Goal: Information Seeking & Learning: Understand process/instructions

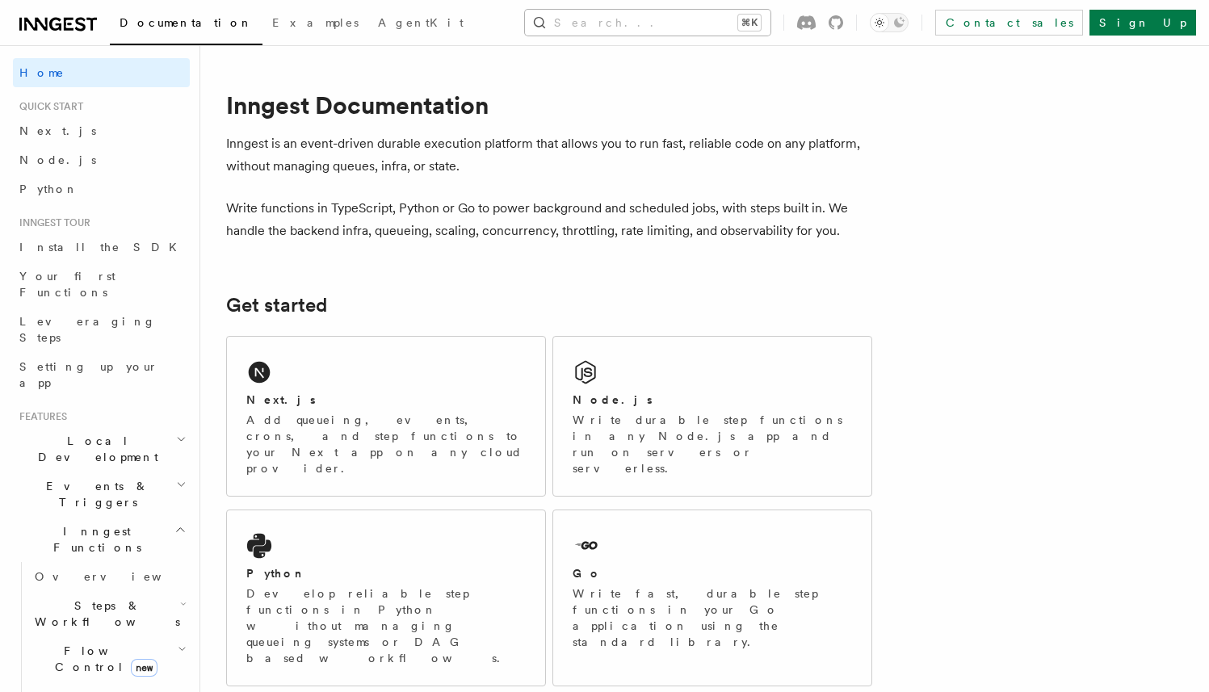
click at [661, 16] on button "Search... ⌘K" at bounding box center [648, 23] width 246 height 26
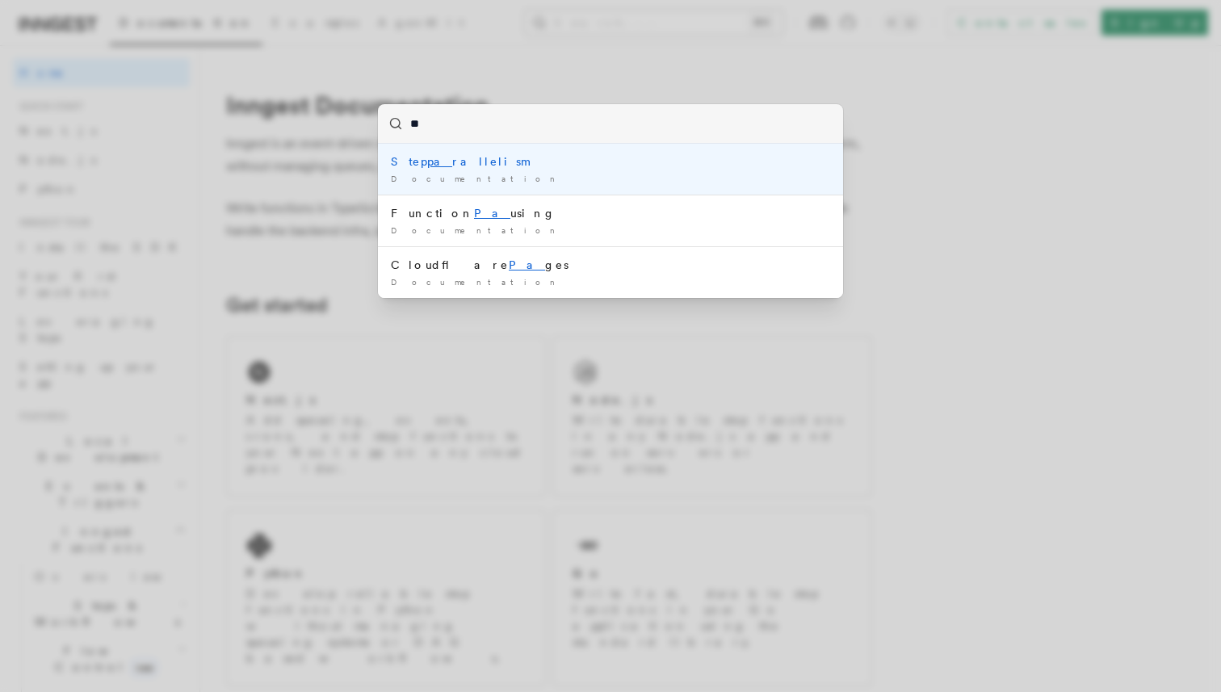
type input "*"
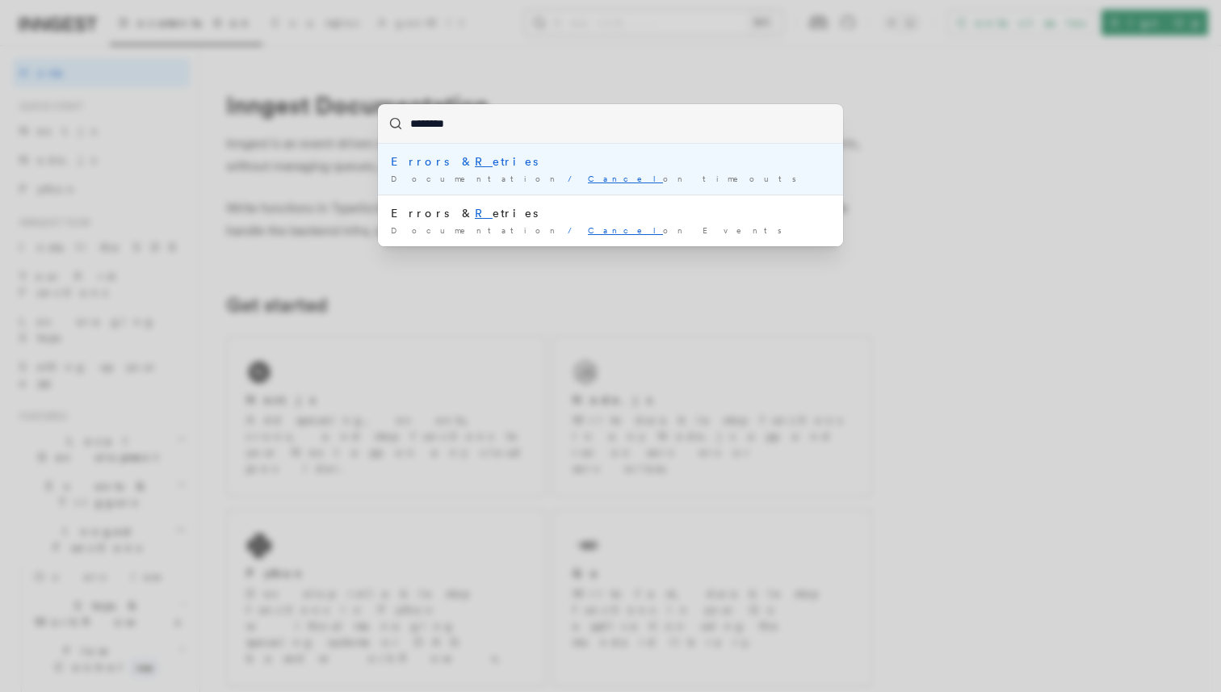
type input "******"
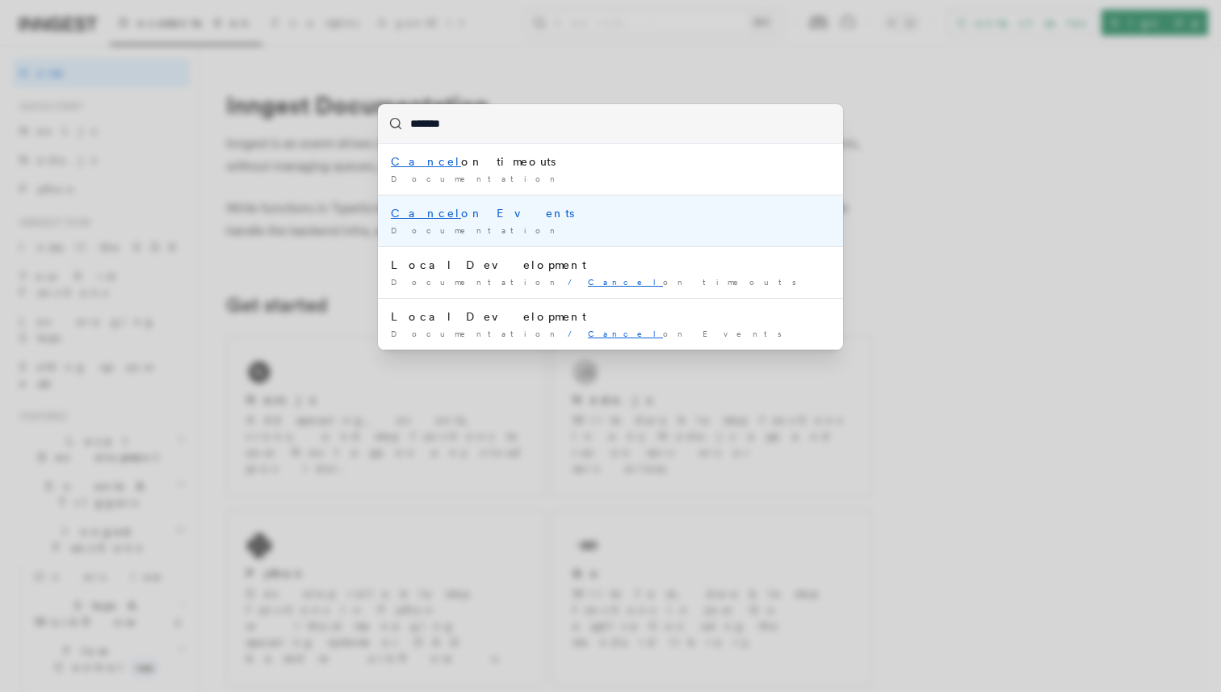
click at [465, 213] on div "Cancel on Events" at bounding box center [610, 213] width 439 height 16
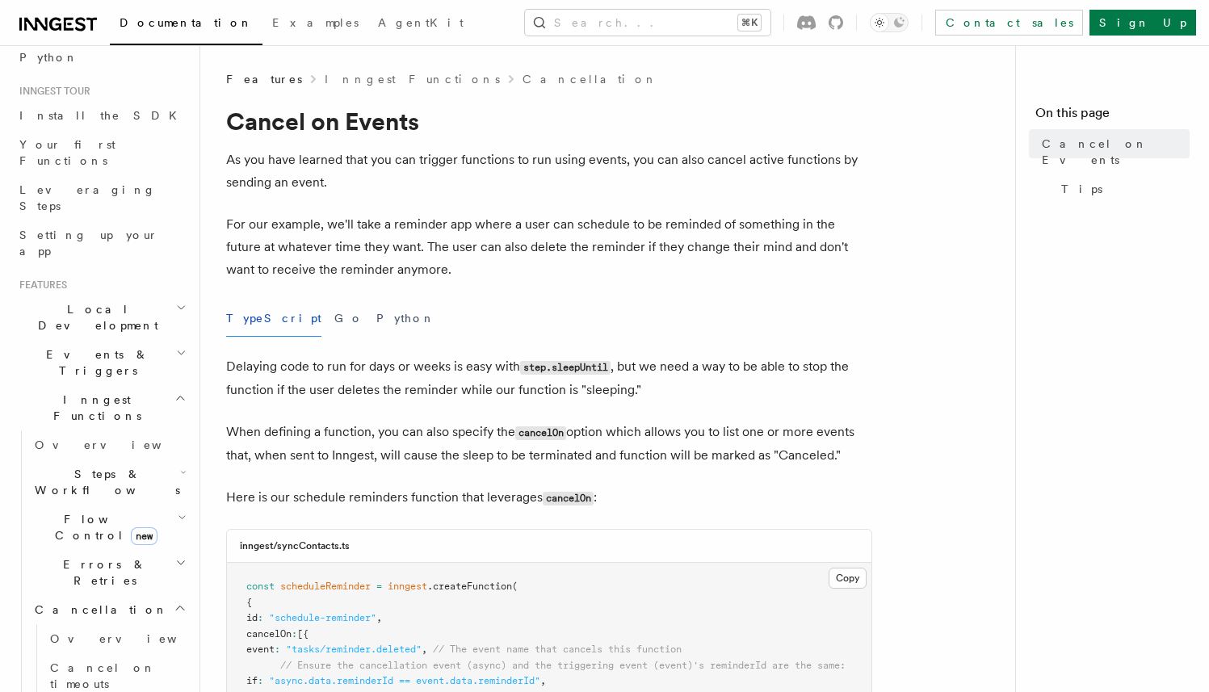
scroll to position [132, 0]
click at [179, 515] on icon "button" at bounding box center [182, 516] width 6 height 3
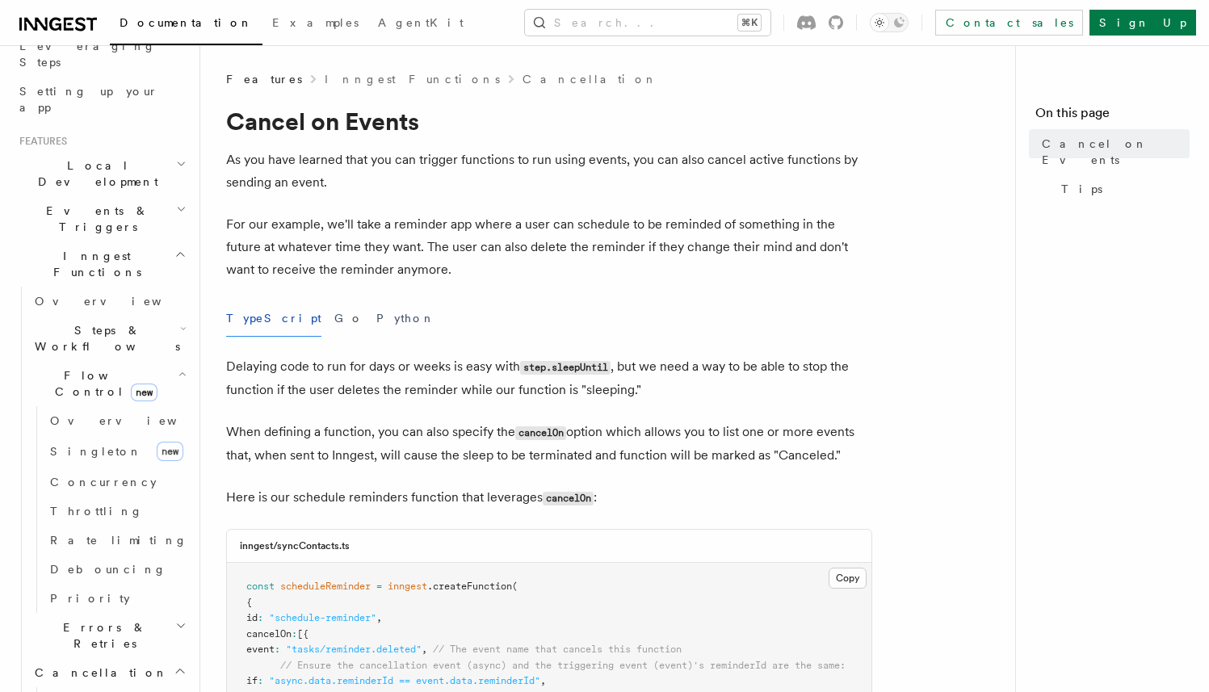
scroll to position [310, 0]
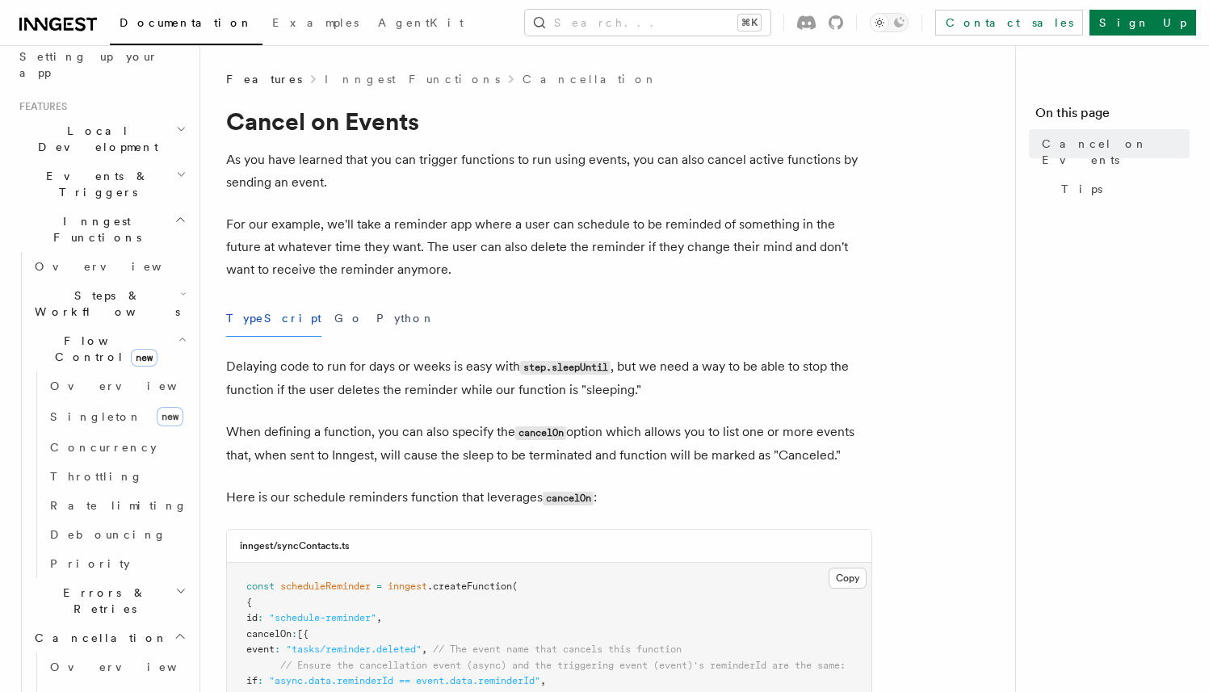
click at [141, 578] on h2 "Errors & Retries" at bounding box center [109, 600] width 162 height 45
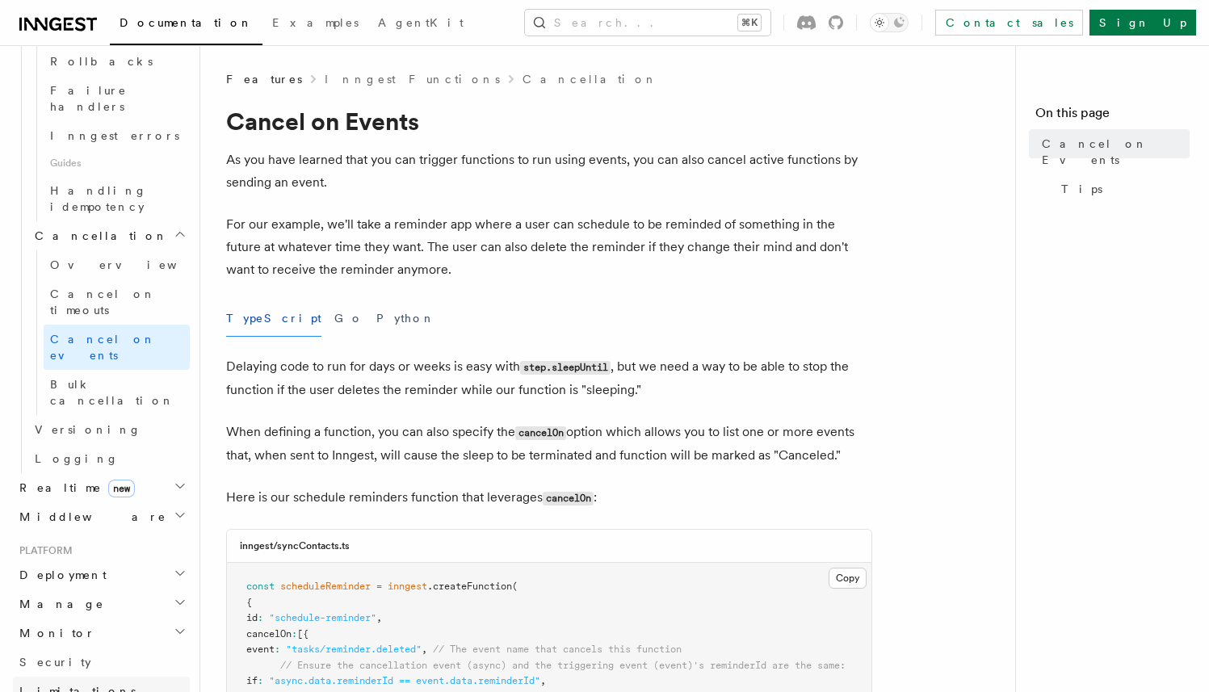
scroll to position [875, 0]
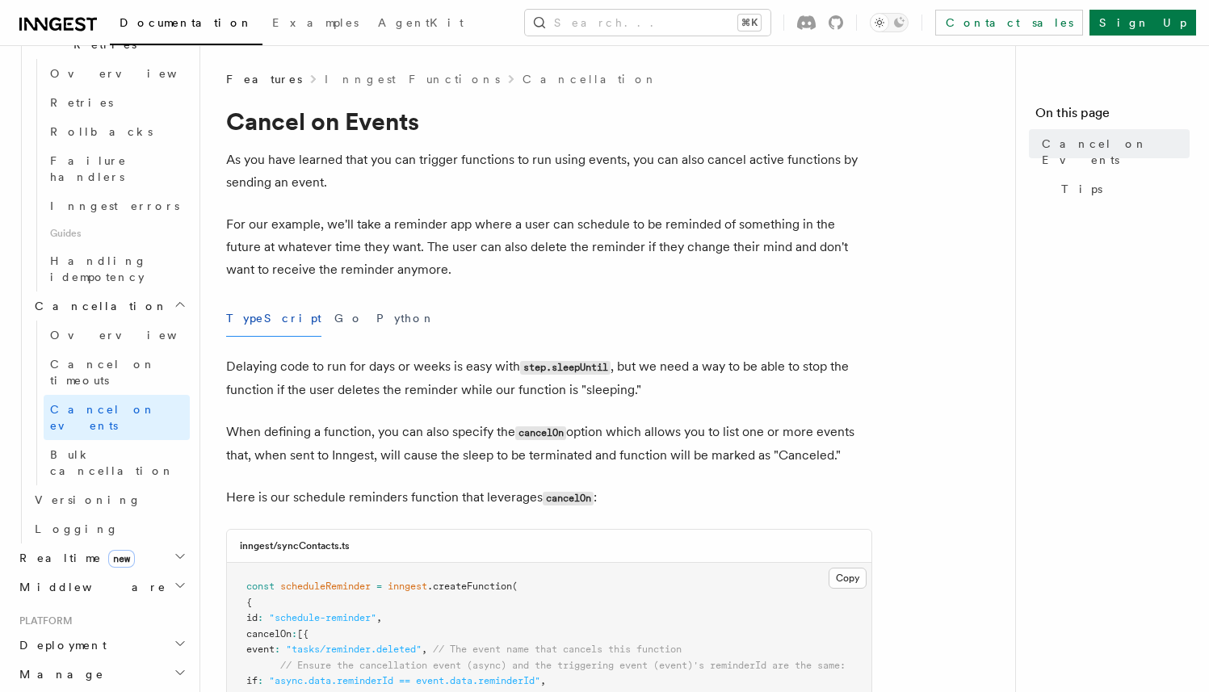
click at [80, 689] on h2 "Monitor" at bounding box center [101, 703] width 177 height 29
click at [94, 660] on h2 "Manage" at bounding box center [101, 674] width 177 height 29
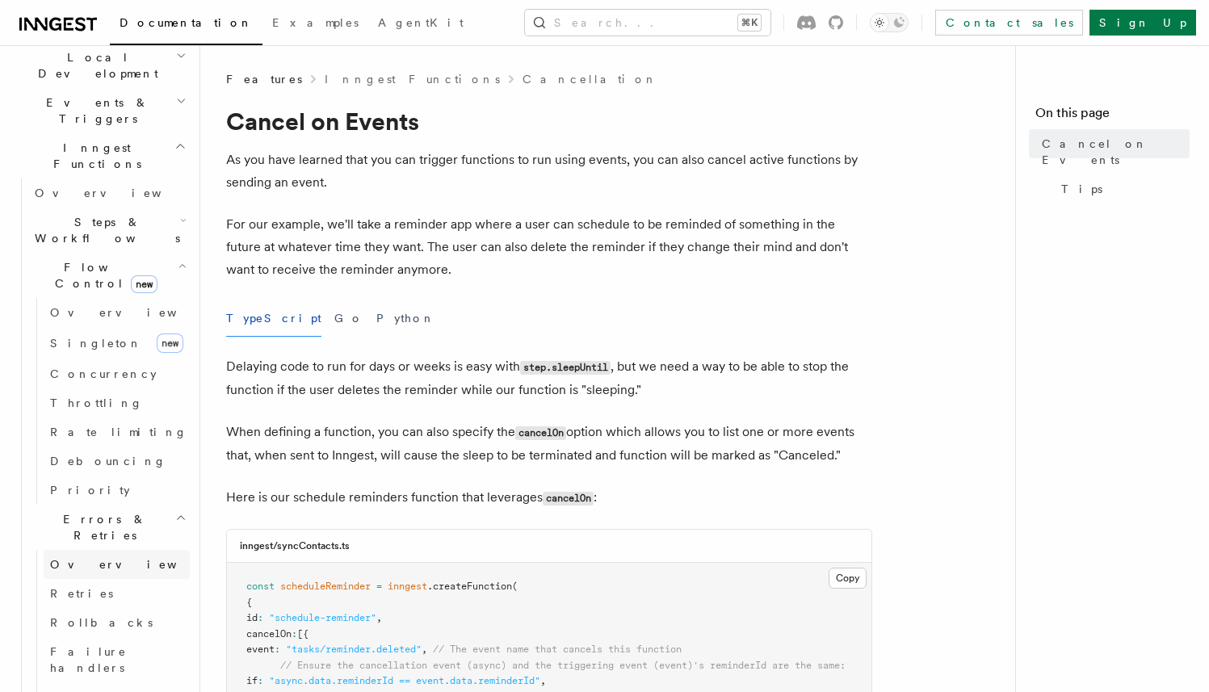
scroll to position [0, 0]
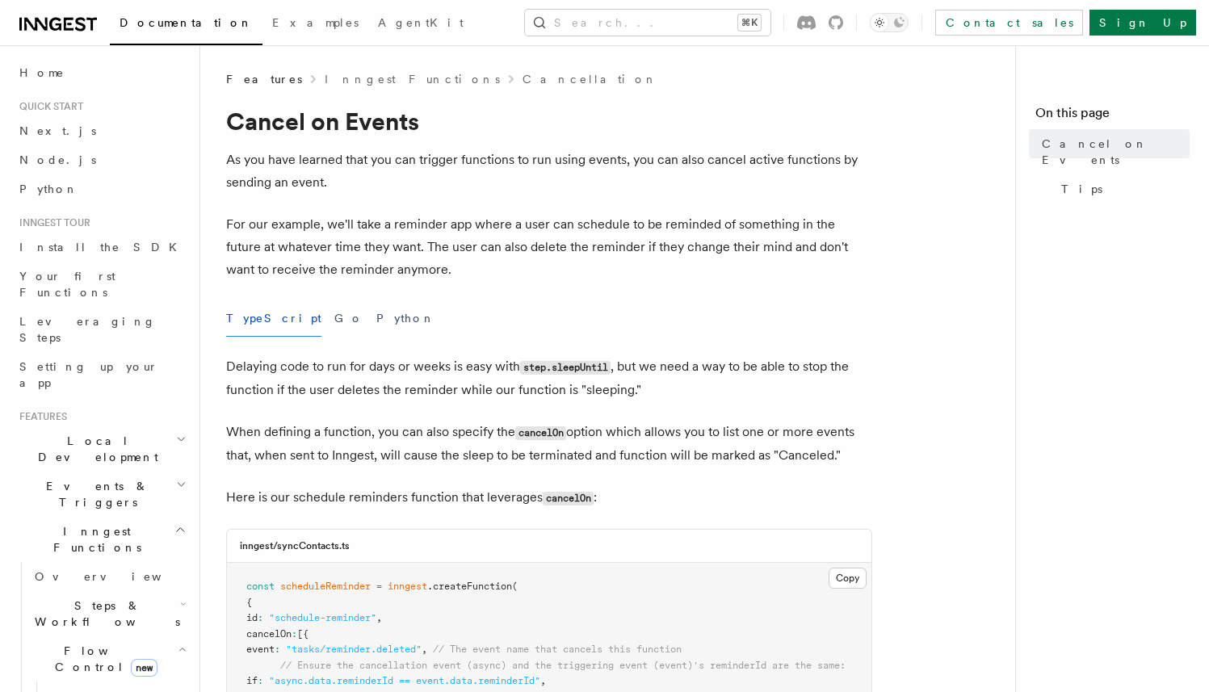
click at [157, 426] on h2 "Local Development" at bounding box center [101, 448] width 177 height 45
click at [149, 472] on h2 "Events & Triggers" at bounding box center [101, 494] width 177 height 45
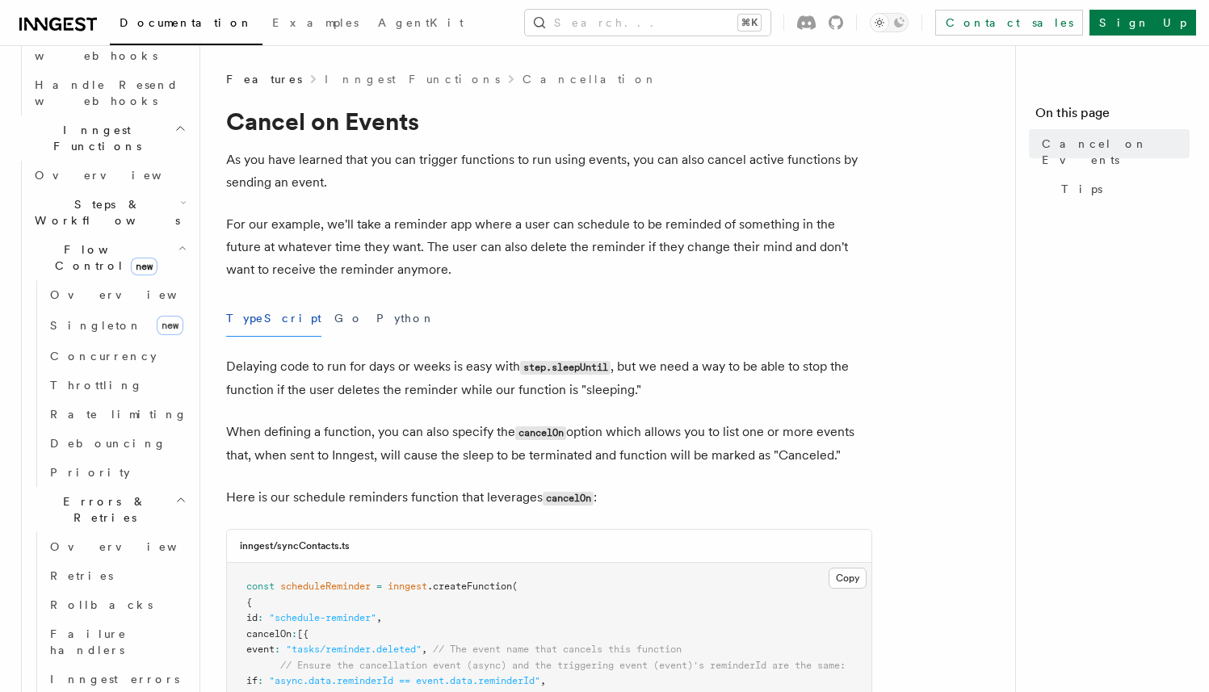
scroll to position [1289, 0]
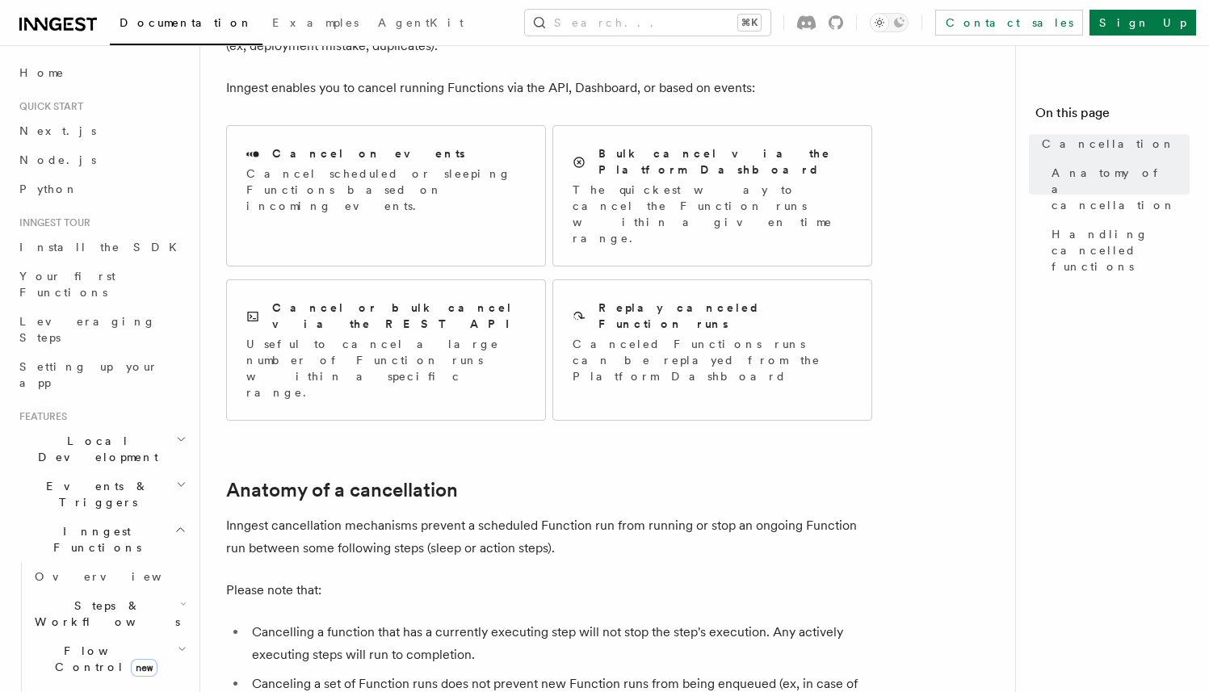
scroll to position [32, 0]
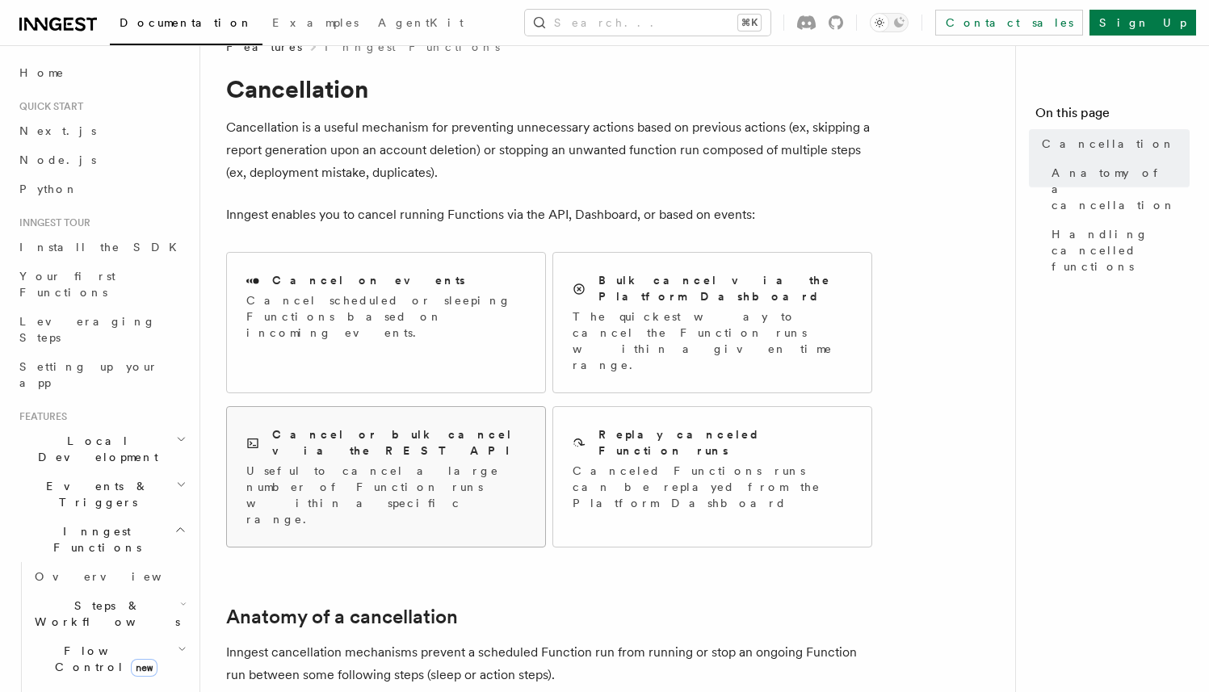
click at [379, 426] on h2 "Cancel or bulk cancel via the REST API" at bounding box center [399, 442] width 254 height 32
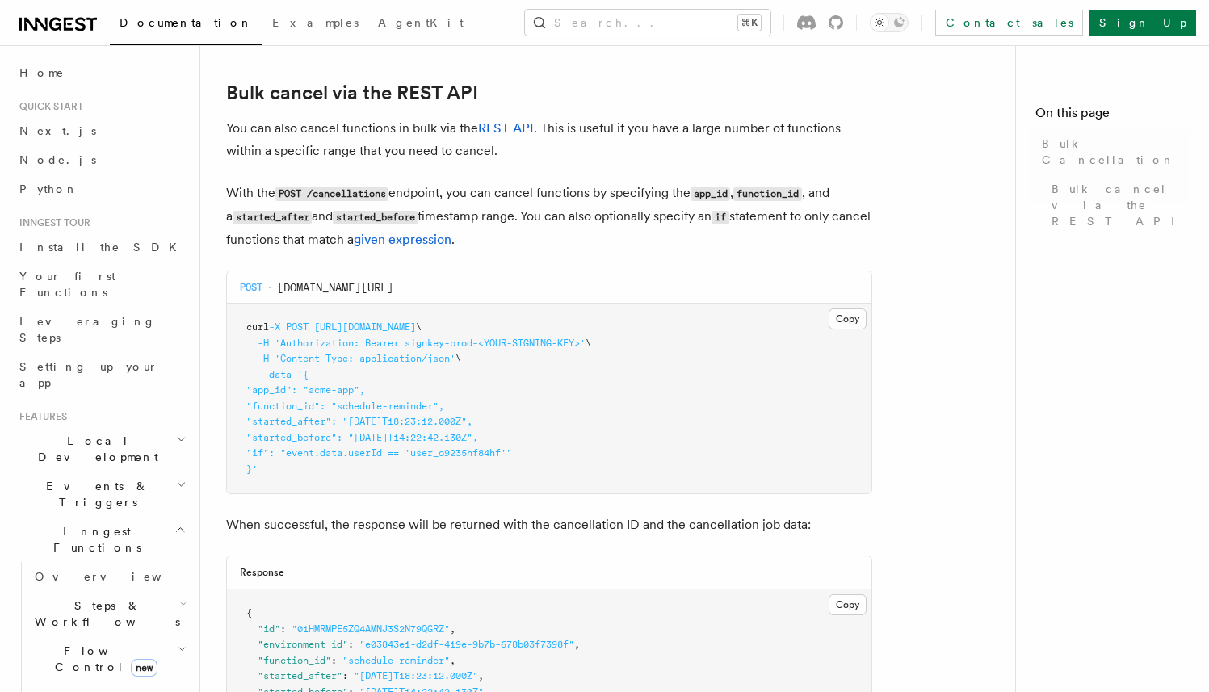
scroll to position [301, 0]
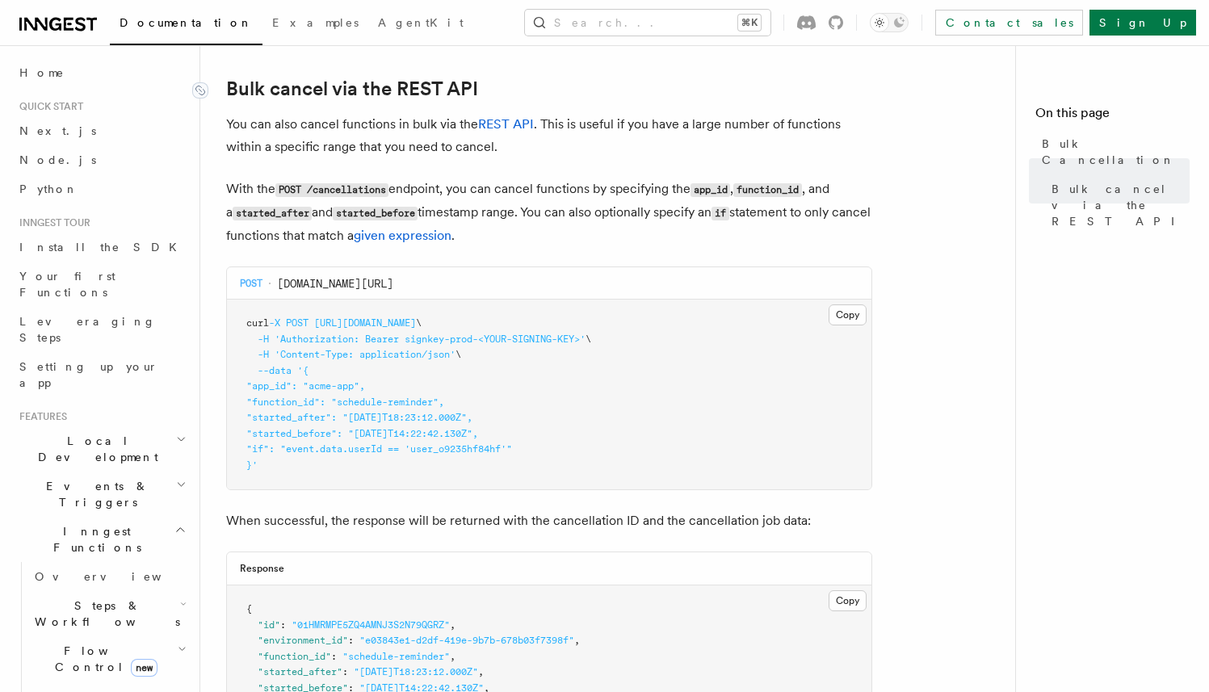
click at [229, 81] on link "Bulk cancel via the REST API" at bounding box center [352, 89] width 252 height 23
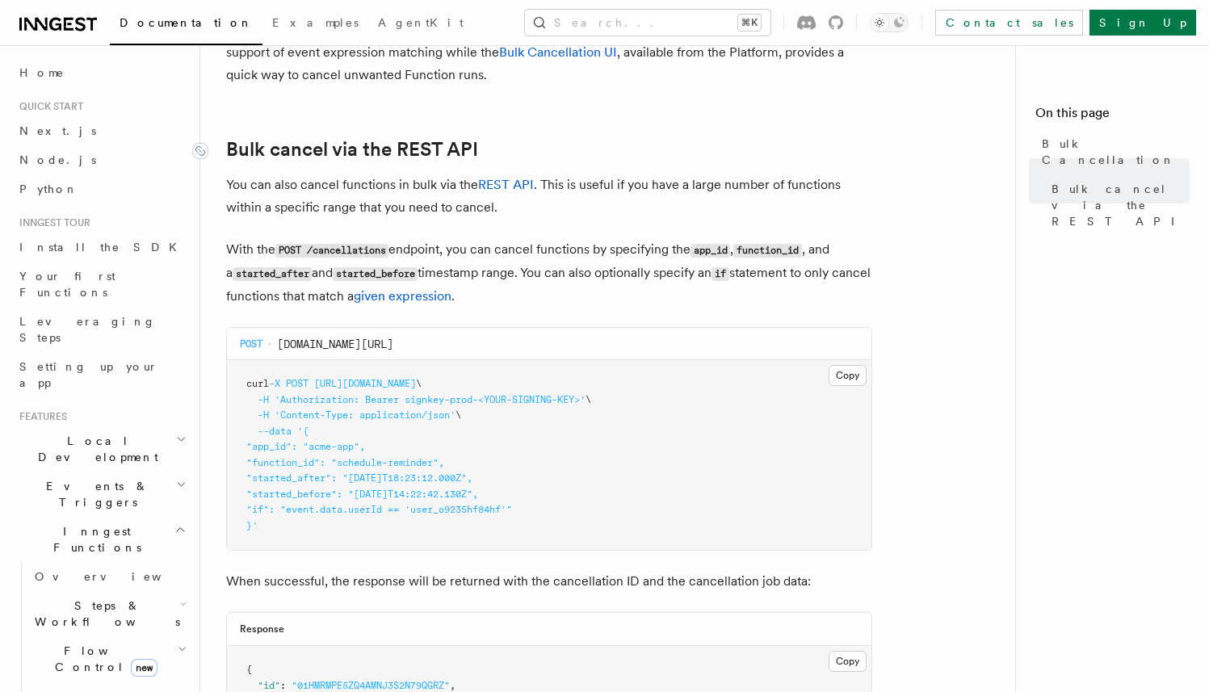
scroll to position [141, 0]
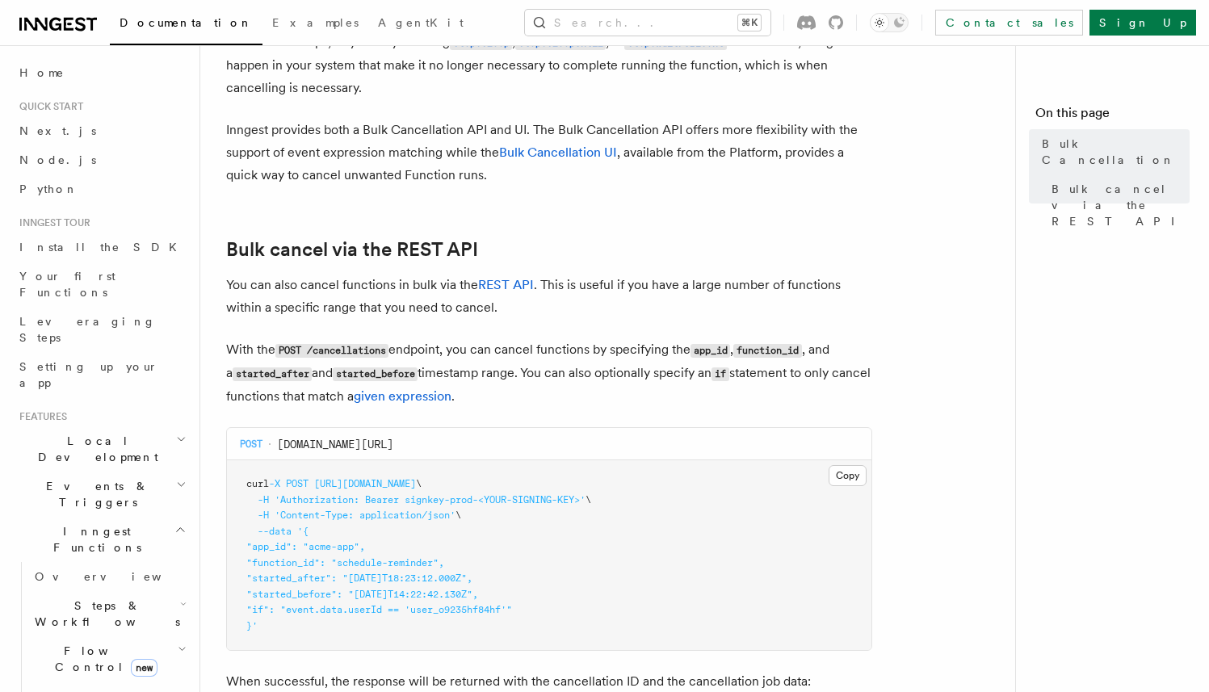
click at [338, 300] on p "You can also cancel functions in bulk via the REST API . This is useful if you …" at bounding box center [549, 296] width 646 height 45
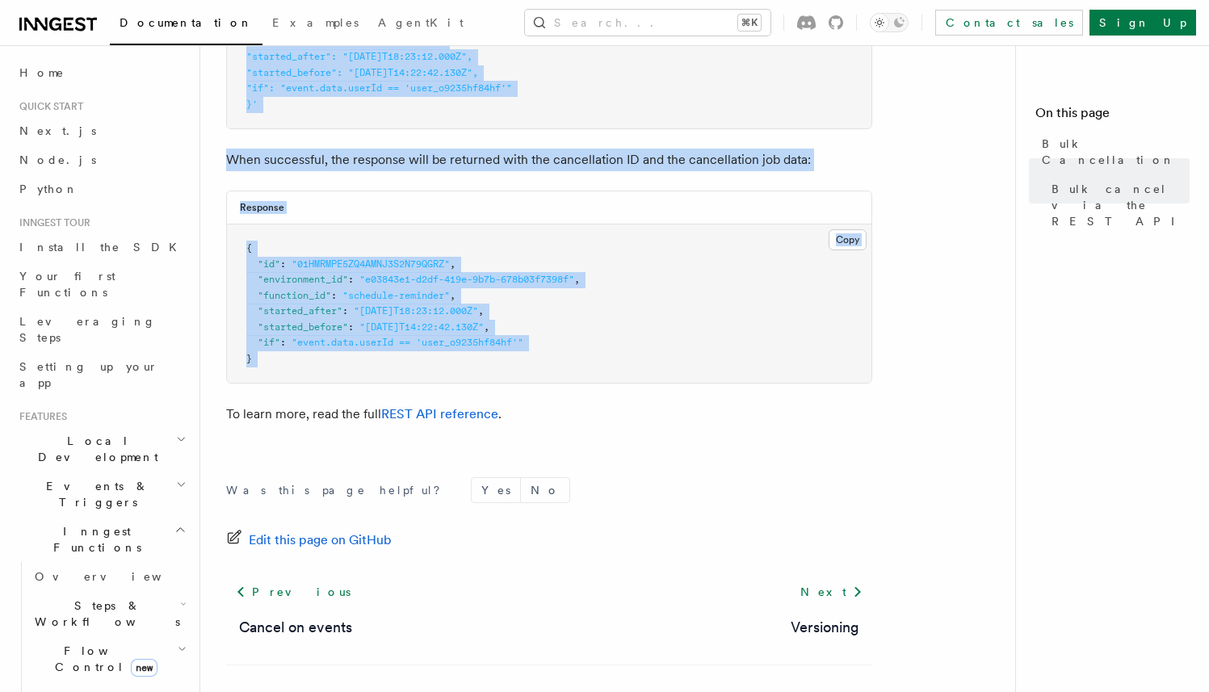
scroll to position [665, 0]
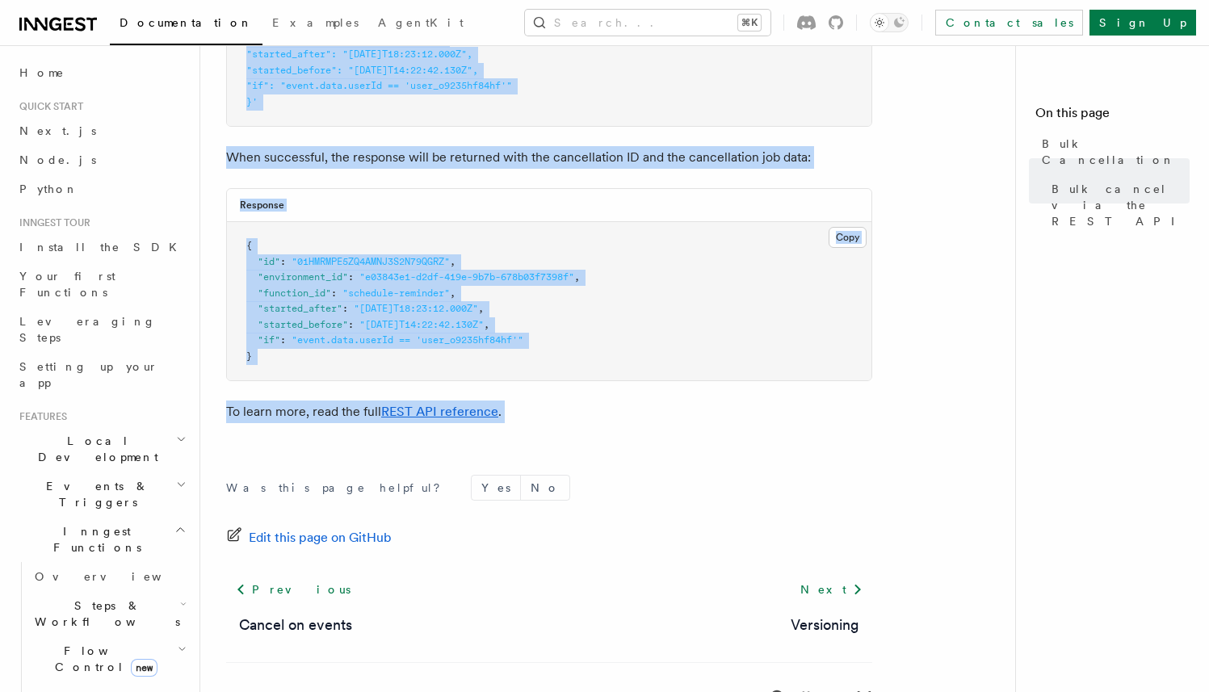
drag, startPoint x: 220, startPoint y: 283, endPoint x: 558, endPoint y: 426, distance: 367.7
click at [558, 426] on div "Features Inngest Functions Cancellation Bulk Cancellation With Inngest, your fu…" at bounding box center [640, 39] width 880 height 1409
copy article "You can also cancel functions in bulk via the REST API . This is useful if you …"
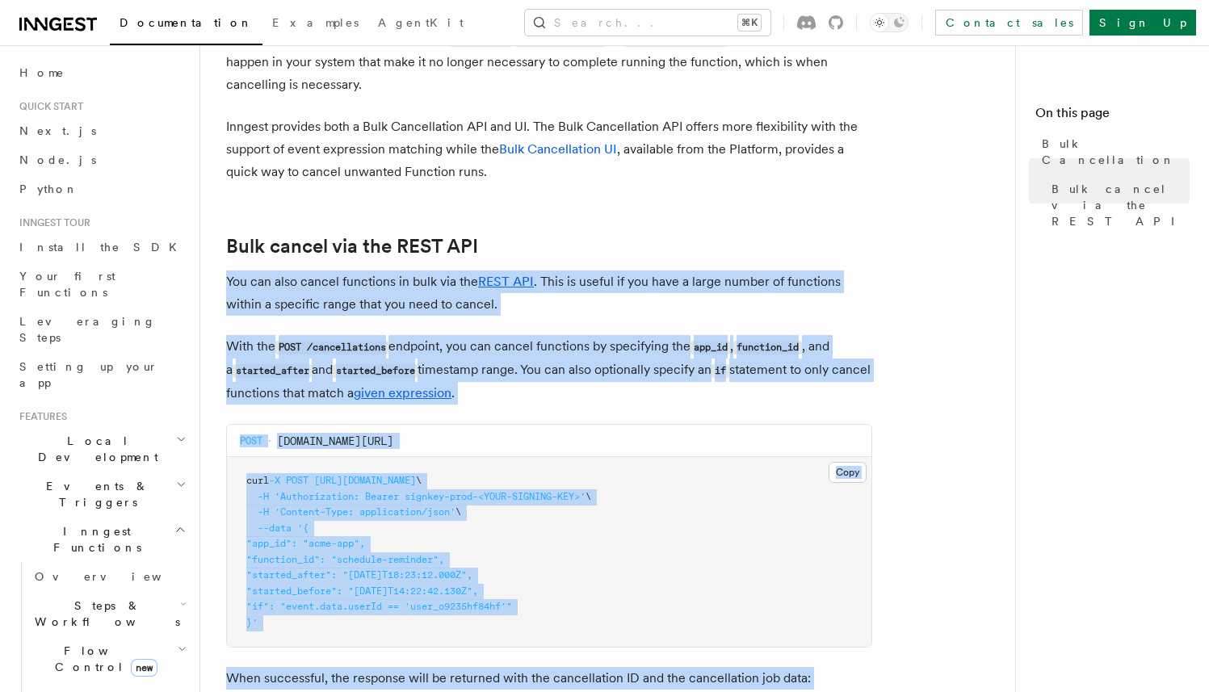
scroll to position [0, 0]
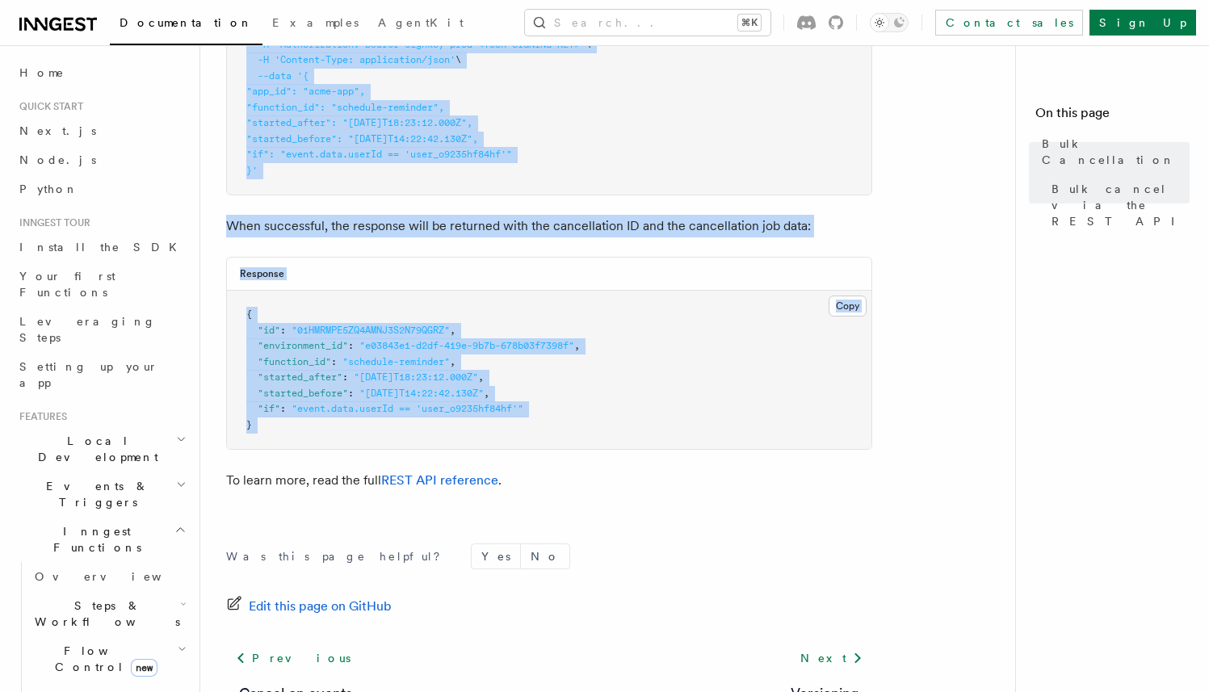
scroll to position [717, 0]
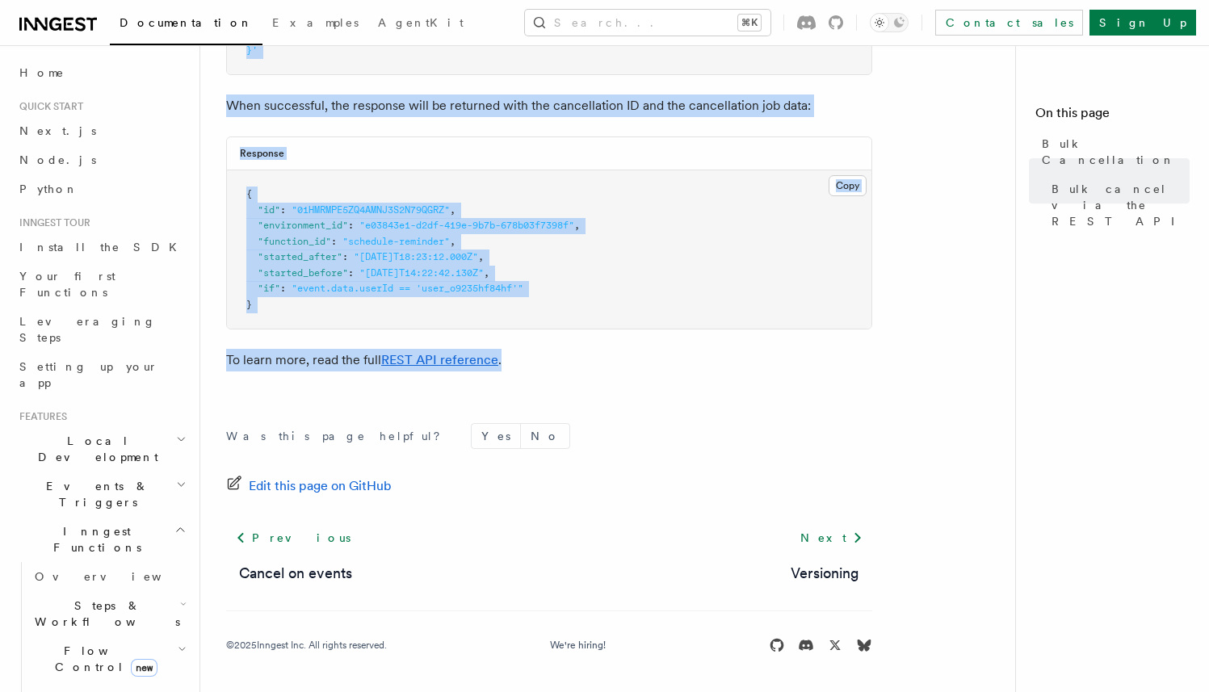
drag, startPoint x: 229, startPoint y: 120, endPoint x: 592, endPoint y: 367, distance: 440.0
click at [592, 367] on article "Features Inngest Functions Cancellation Bulk Cancellation With Inngest, your fu…" at bounding box center [614, 24] width 776 height 1338
